Goal: Understand process/instructions: Learn how to perform a task or action

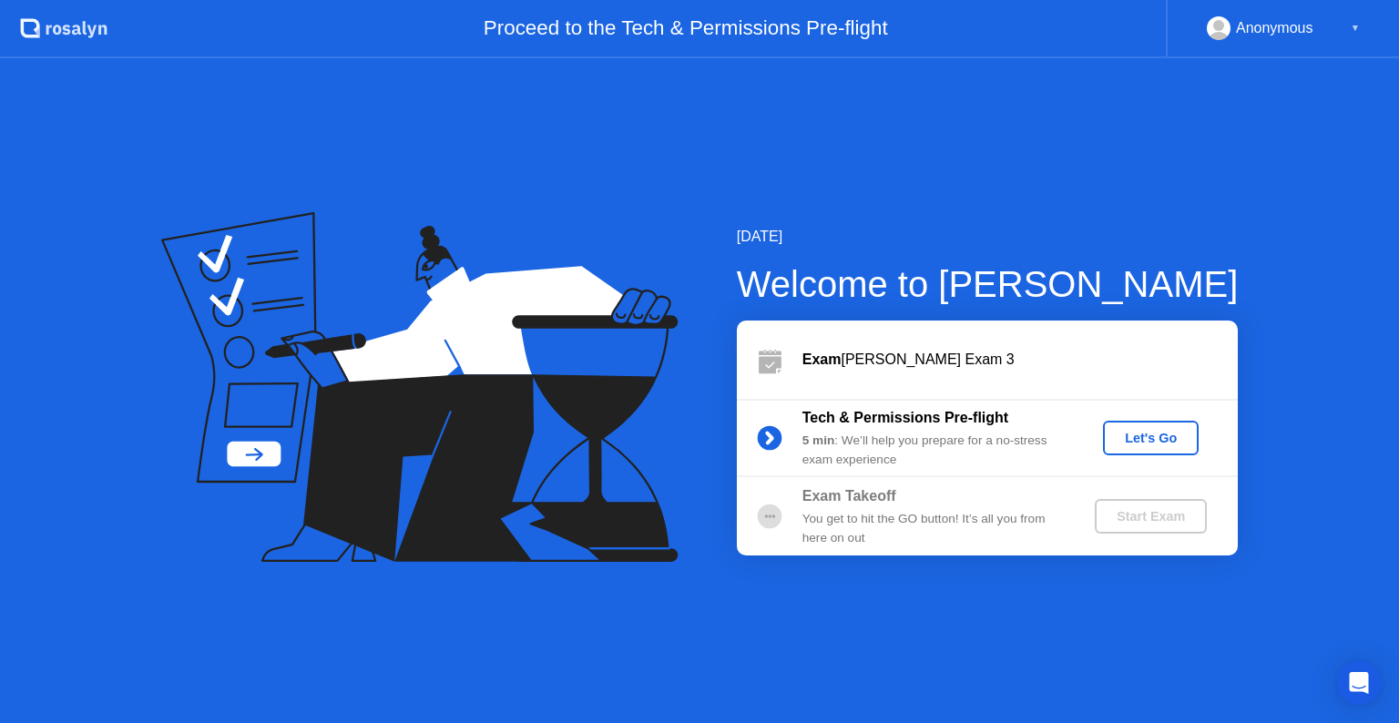
click at [1159, 433] on div "Let's Go" at bounding box center [1151, 438] width 81 height 15
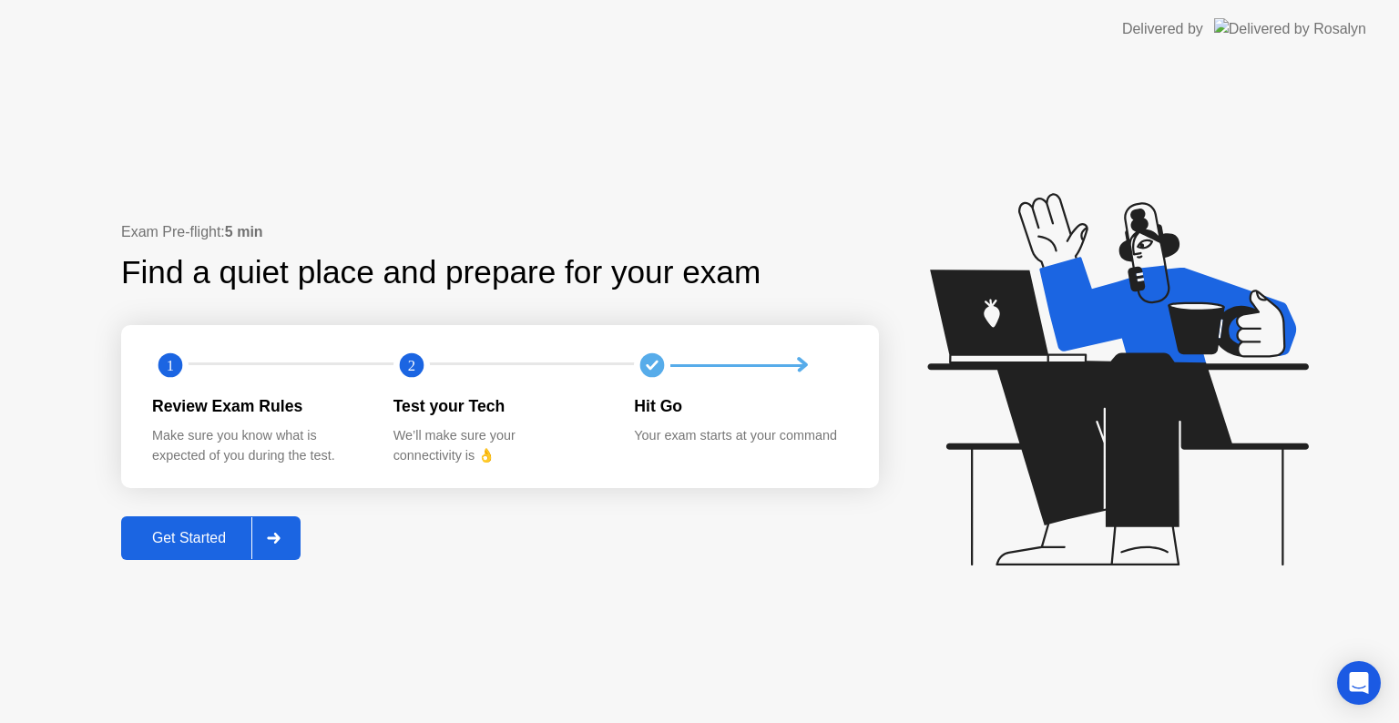
click at [224, 545] on div "Get Started" at bounding box center [189, 538] width 125 height 16
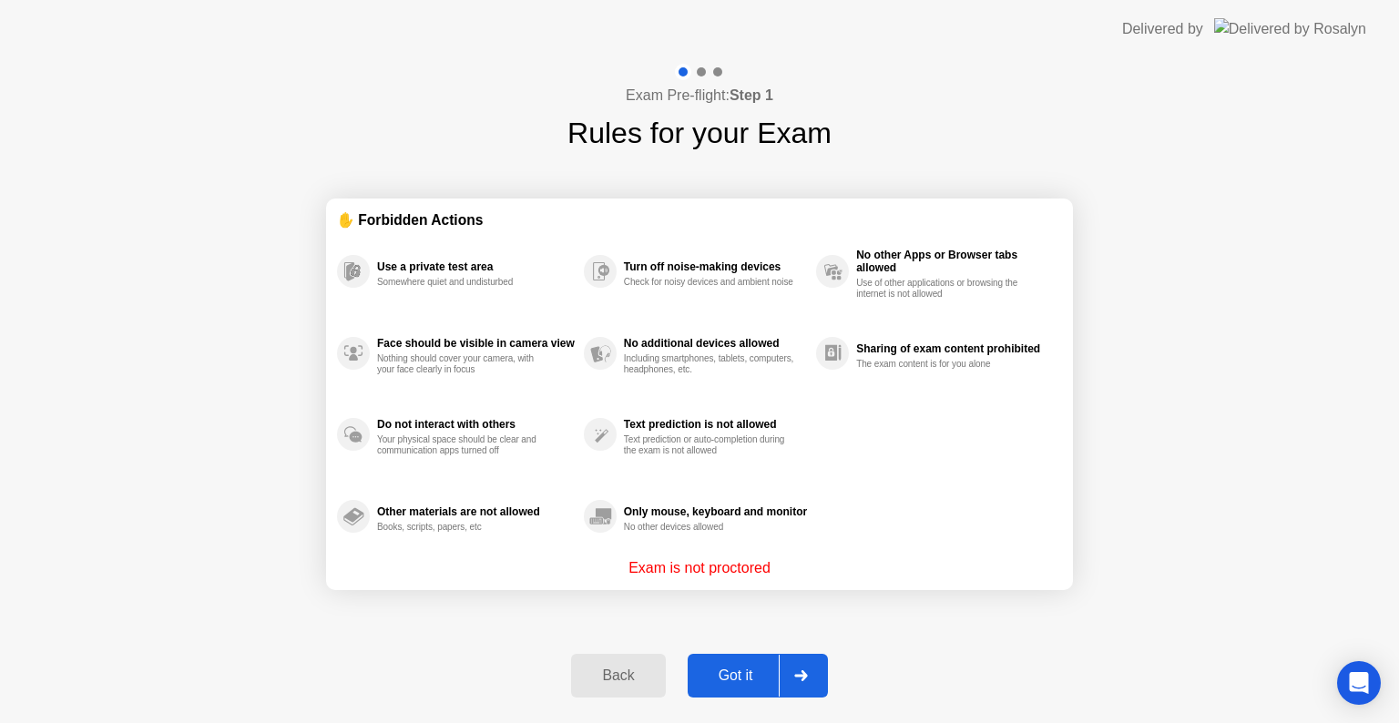
click at [751, 668] on div "Got it" at bounding box center [736, 676] width 86 height 16
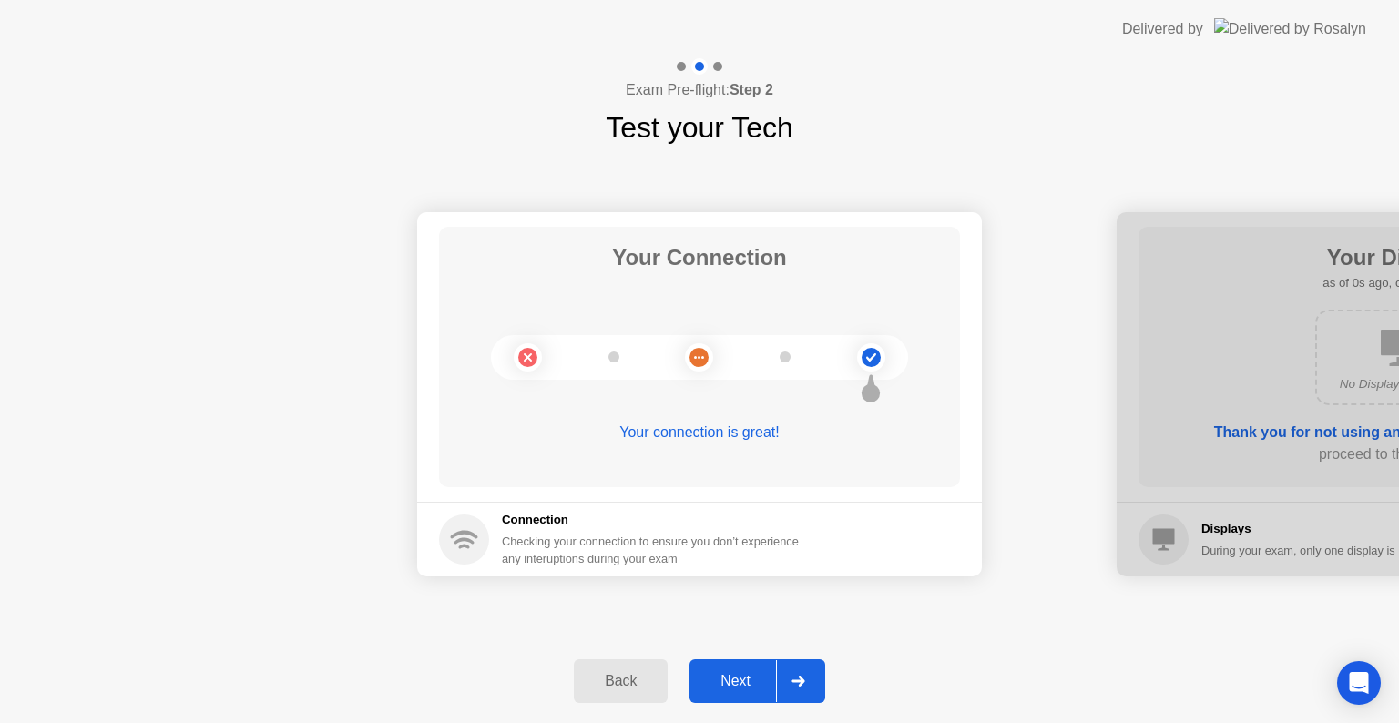
click at [753, 681] on div "Next" at bounding box center [735, 681] width 81 height 16
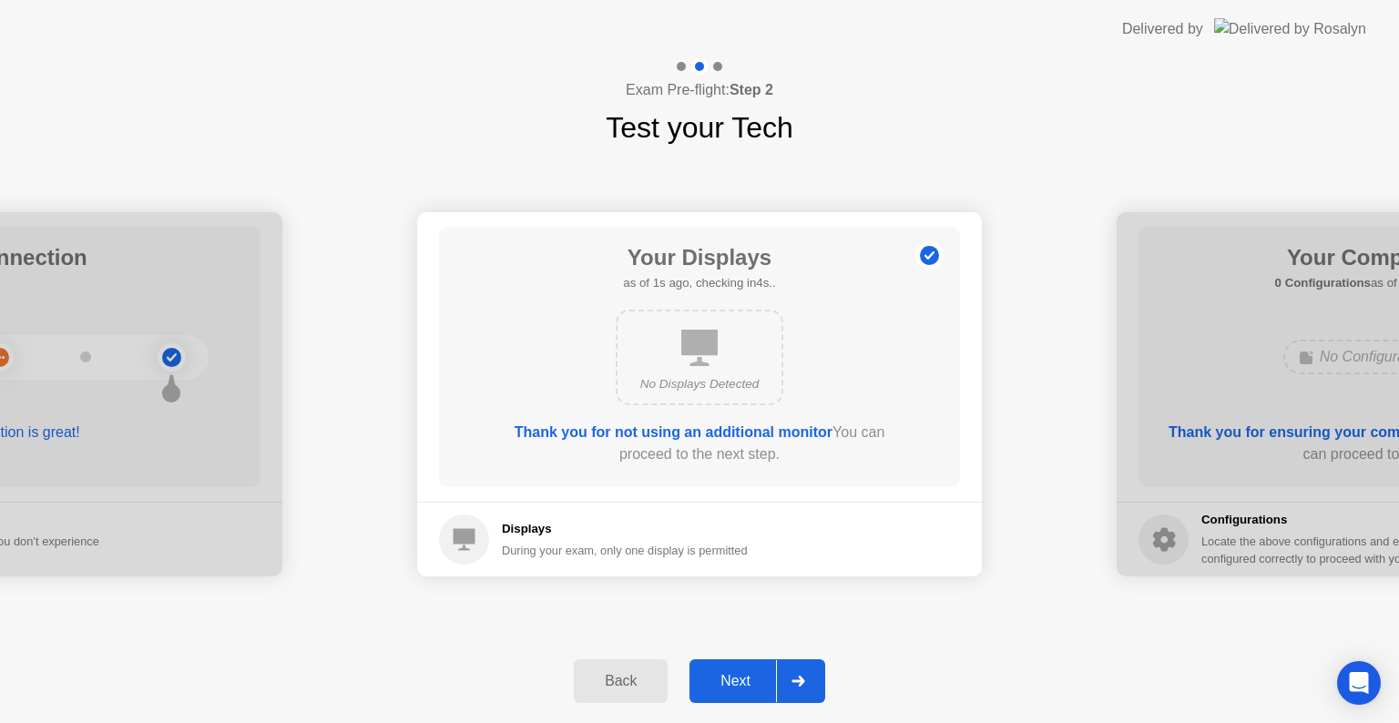
click at [753, 681] on div "Next" at bounding box center [735, 681] width 81 height 16
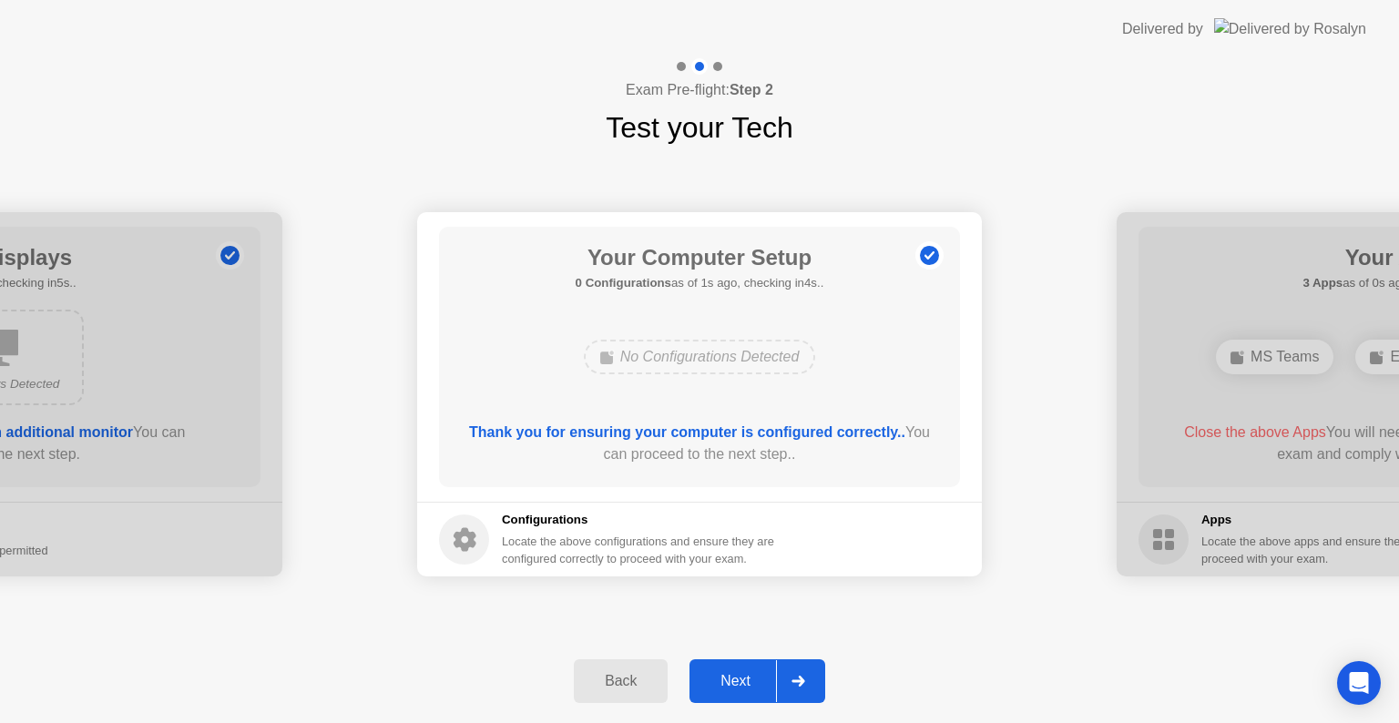
click at [753, 680] on div "Next" at bounding box center [735, 681] width 81 height 16
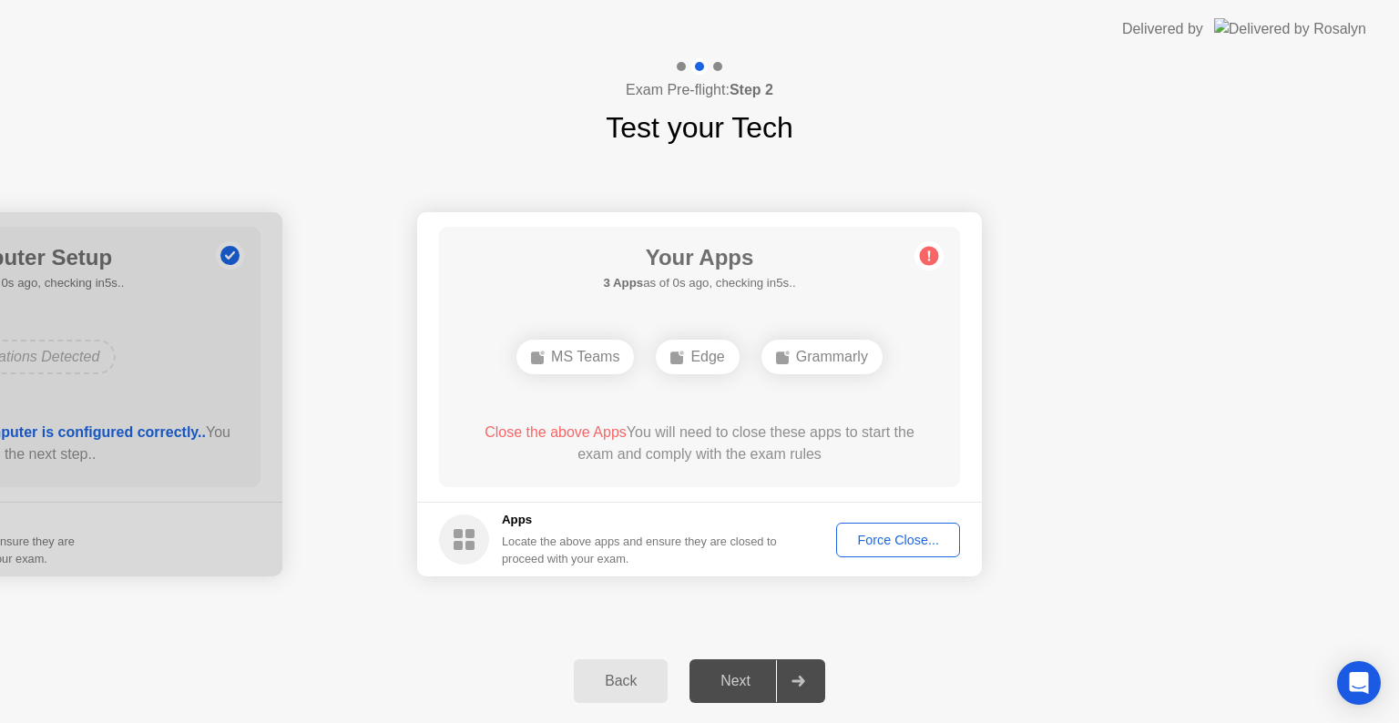
click at [753, 679] on div "Next" at bounding box center [735, 681] width 81 height 16
click at [616, 681] on div "Back" at bounding box center [620, 681] width 83 height 16
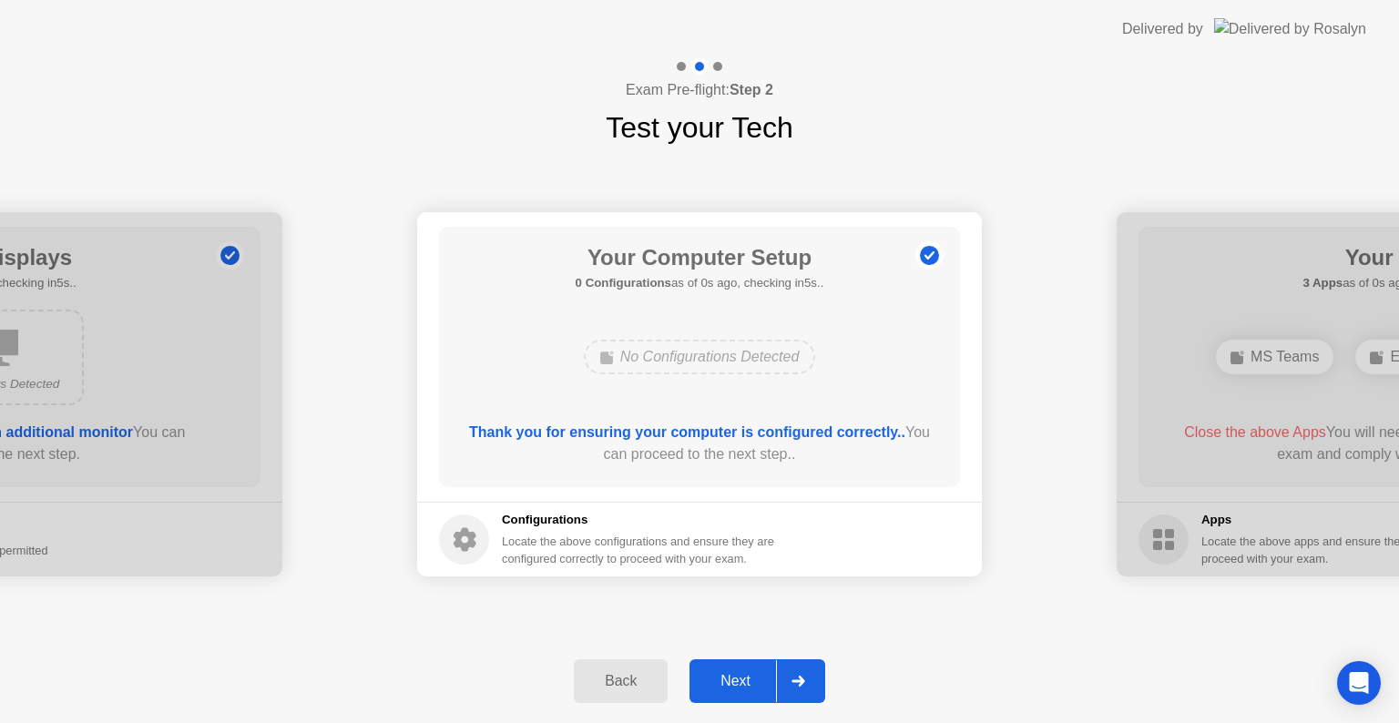
click at [800, 681] on icon at bounding box center [798, 681] width 13 height 11
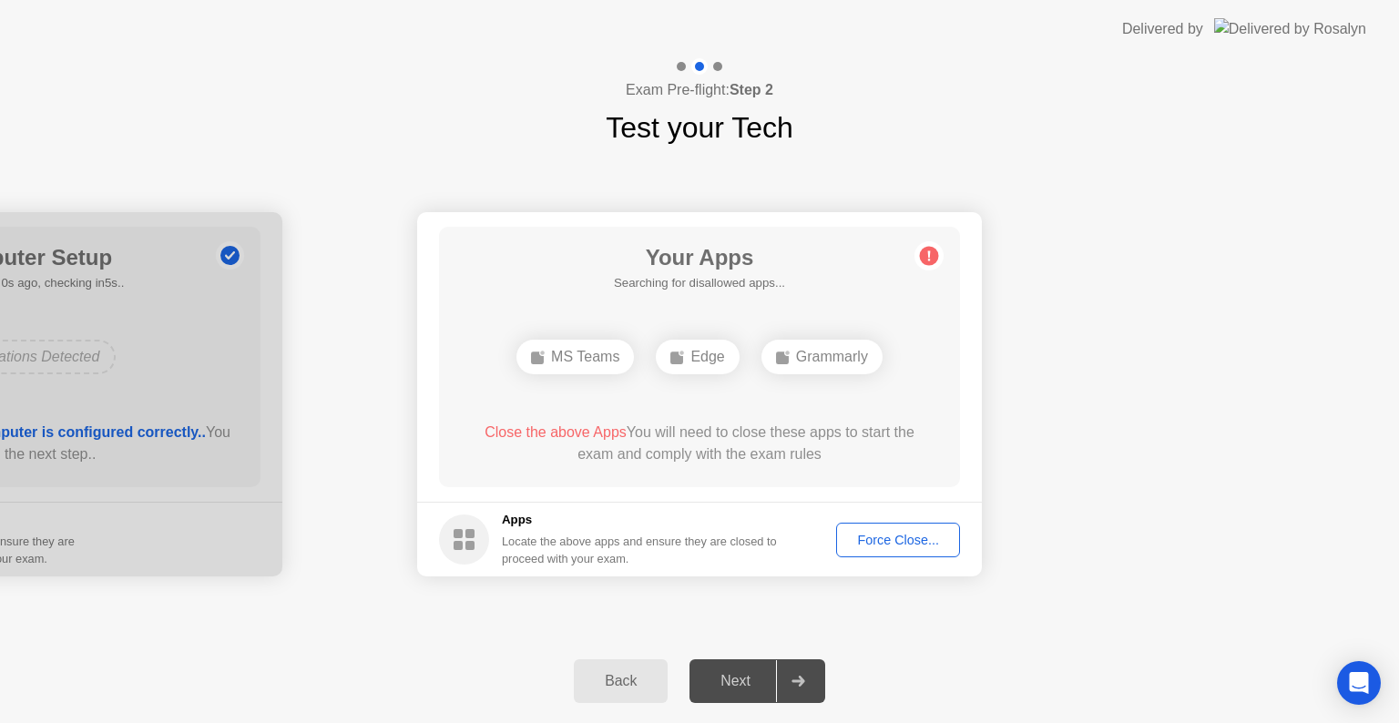
click at [736, 679] on div "Next" at bounding box center [735, 681] width 81 height 16
click at [704, 369] on div "Edge" at bounding box center [697, 357] width 83 height 35
click at [608, 356] on div "MS Teams" at bounding box center [576, 357] width 118 height 35
click at [718, 67] on div at bounding box center [717, 66] width 9 height 9
